Goal: Navigation & Orientation: Find specific page/section

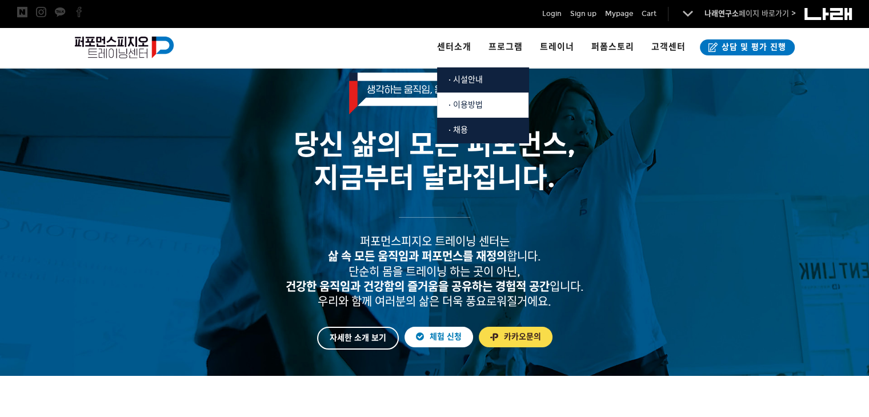
click at [489, 105] on link "· 이용방법" at bounding box center [482, 105] width 91 height 25
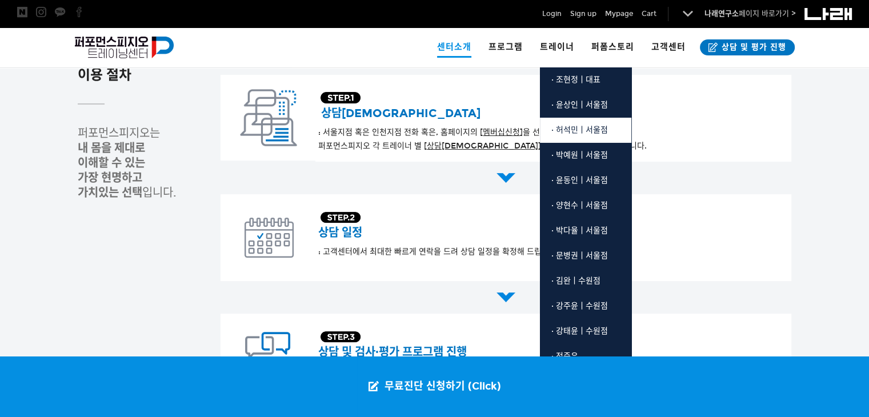
scroll to position [266, 0]
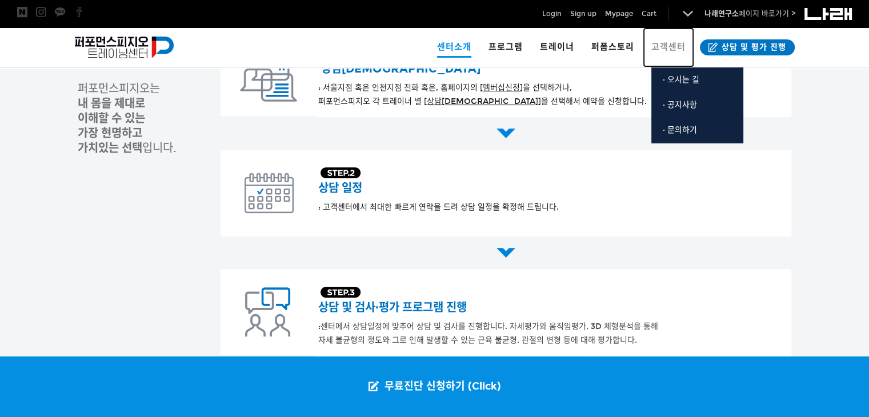
click at [658, 44] on span "고객센터" at bounding box center [669, 47] width 34 height 10
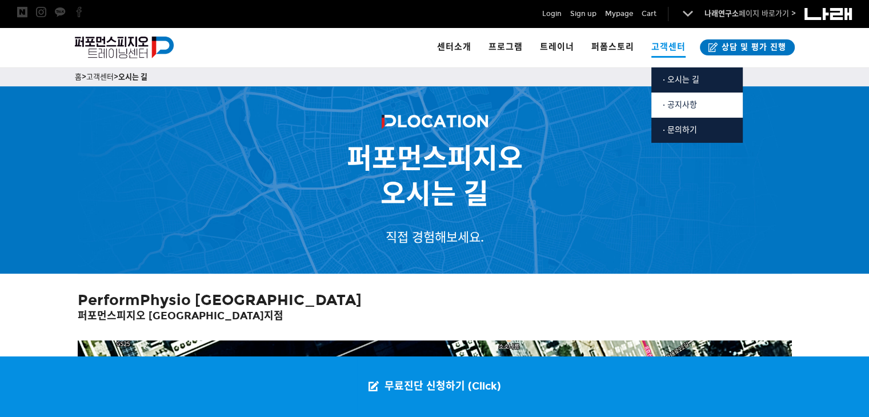
click at [688, 108] on span "· 공지사항" at bounding box center [680, 105] width 34 height 10
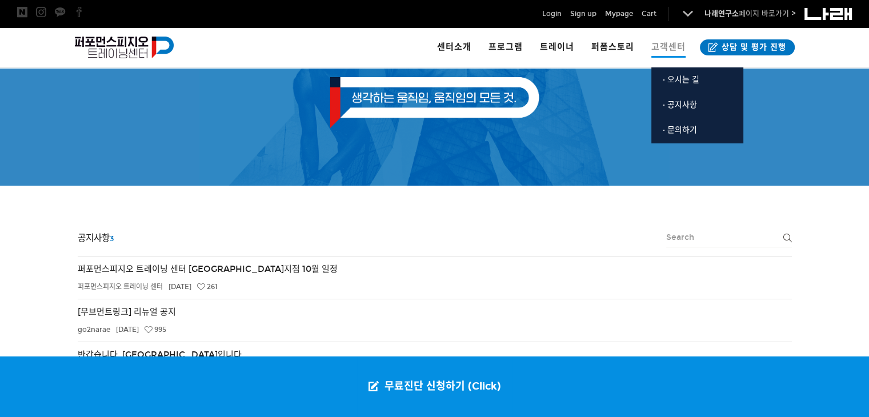
scroll to position [60, 0]
